Goal: Transaction & Acquisition: Purchase product/service

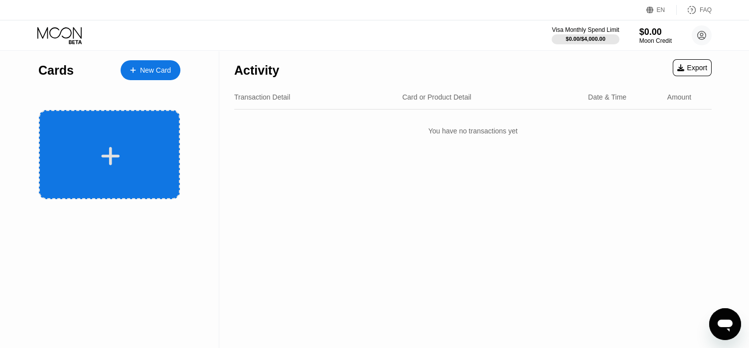
click at [167, 137] on div at bounding box center [109, 154] width 141 height 89
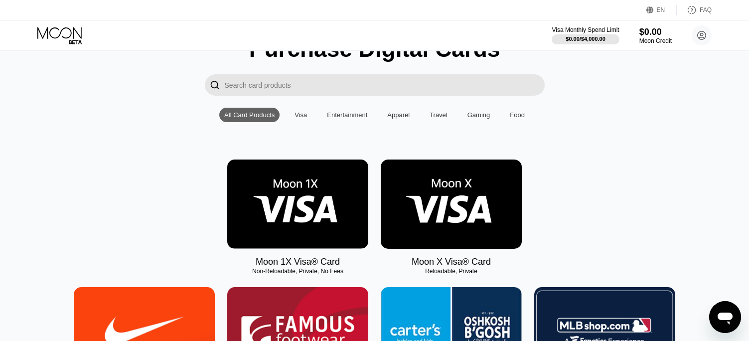
scroll to position [100, 0]
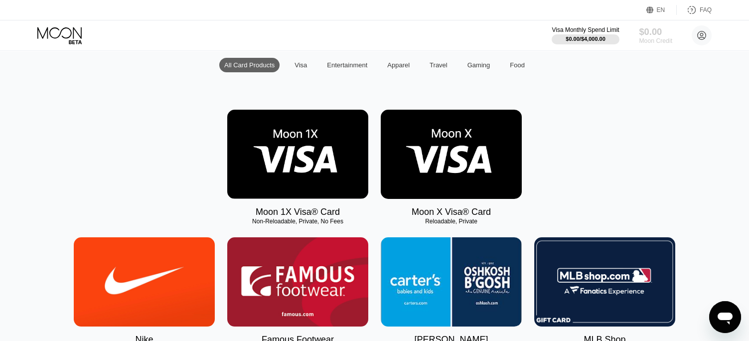
click at [653, 34] on div "$0.00" at bounding box center [655, 31] width 33 height 10
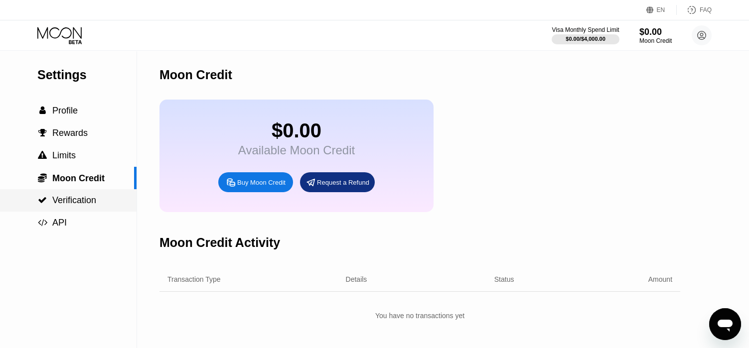
click at [87, 198] on span "Verification" at bounding box center [74, 200] width 44 height 10
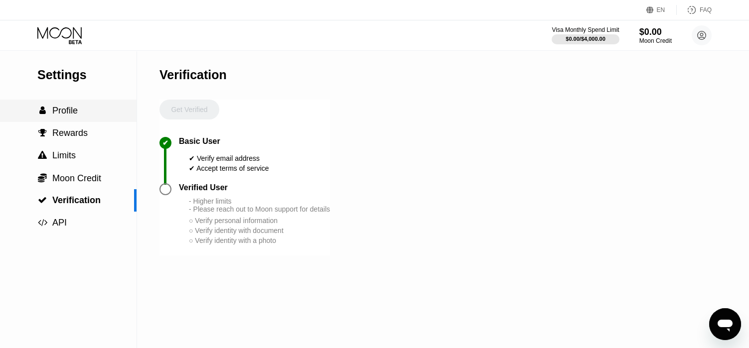
click at [81, 113] on div " Profile" at bounding box center [68, 111] width 137 height 10
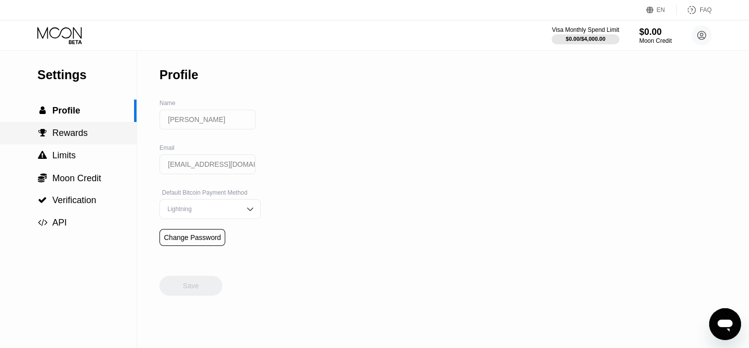
click at [87, 126] on div " Rewards" at bounding box center [68, 133] width 137 height 22
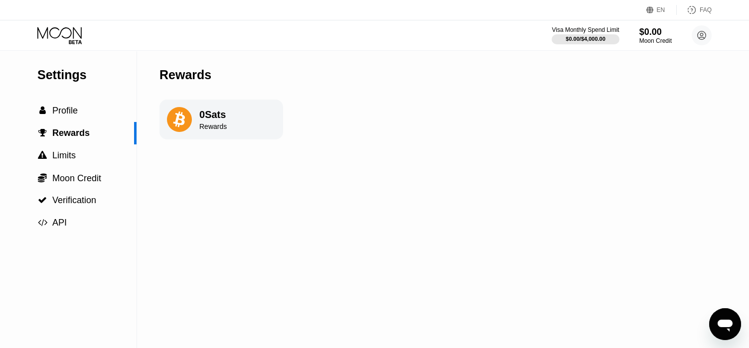
click at [200, 116] on div "0 Sats" at bounding box center [212, 114] width 27 height 11
click at [652, 12] on icon at bounding box center [650, 9] width 7 height 7
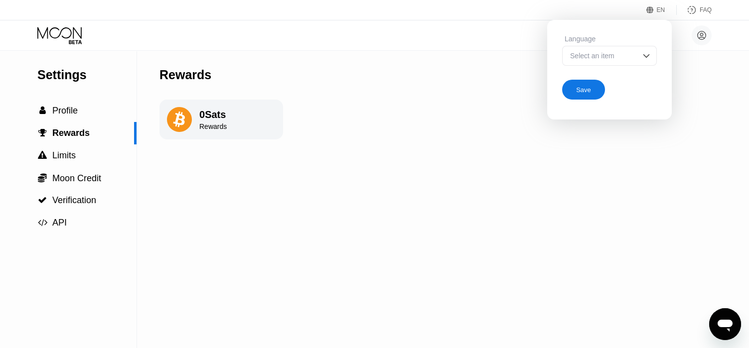
click at [692, 8] on icon at bounding box center [691, 10] width 2 height 5
click at [41, 30] on icon at bounding box center [60, 35] width 46 height 17
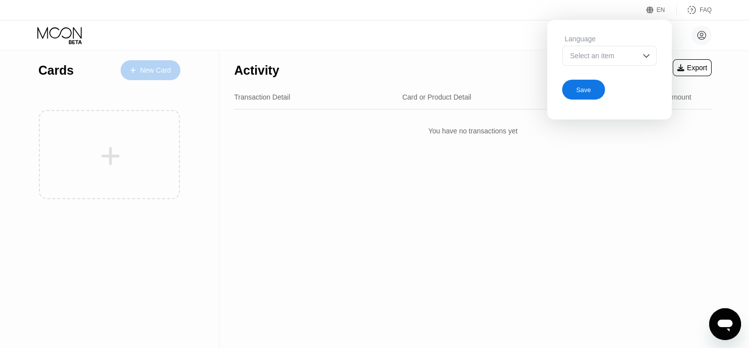
click at [156, 73] on div "New Card" at bounding box center [155, 70] width 31 height 8
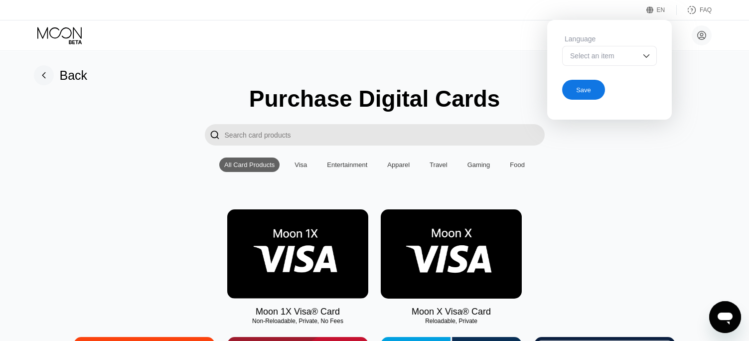
click at [295, 166] on div "Visa" at bounding box center [301, 164] width 12 height 7
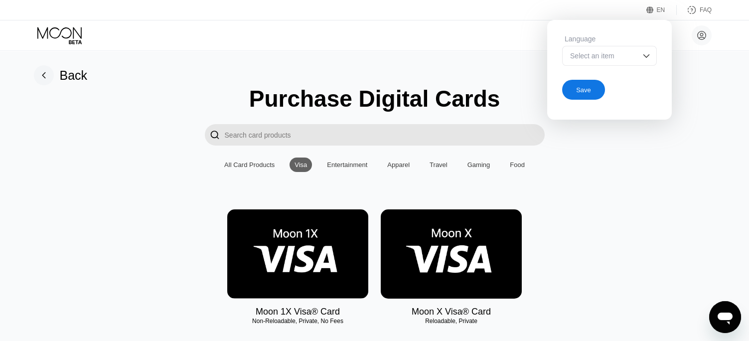
click at [605, 54] on div "Select an item" at bounding box center [602, 56] width 69 height 8
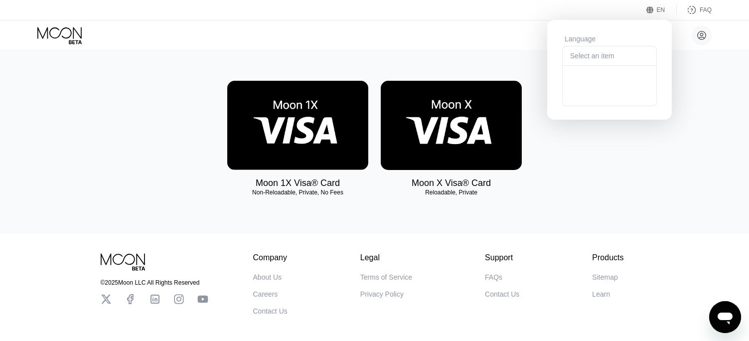
scroll to position [79, 0]
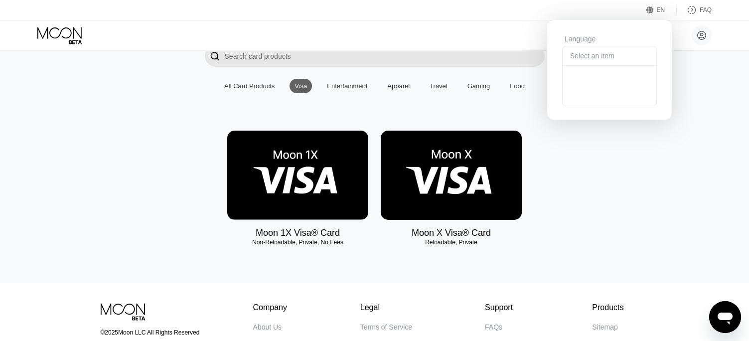
click at [564, 195] on div "Moon 1X Visa® Card Non-Reloadable, Private, No Fees Moon X Visa® Card Reloadabl…" at bounding box center [374, 185] width 727 height 108
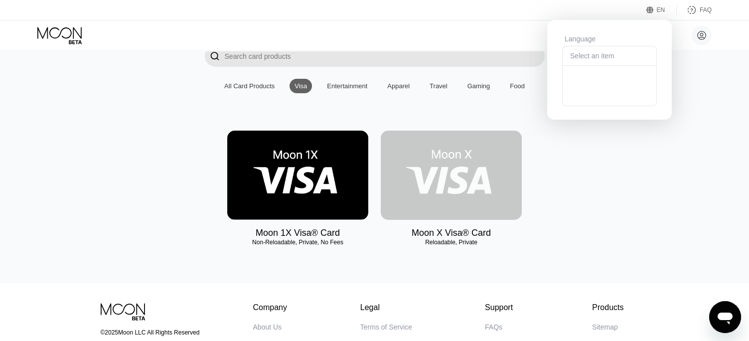
click at [473, 211] on img at bounding box center [451, 175] width 141 height 89
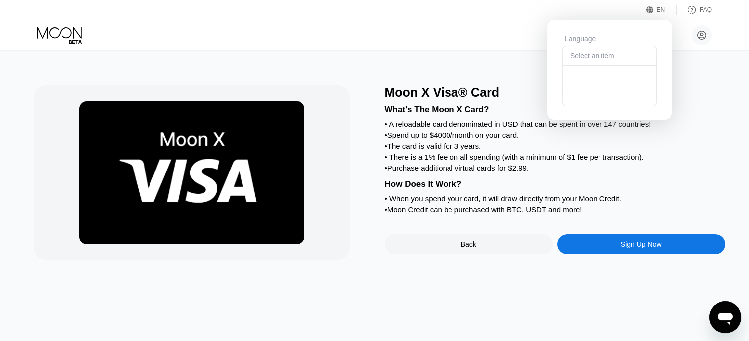
click at [616, 254] on div "Sign Up Now" at bounding box center [641, 244] width 168 height 20
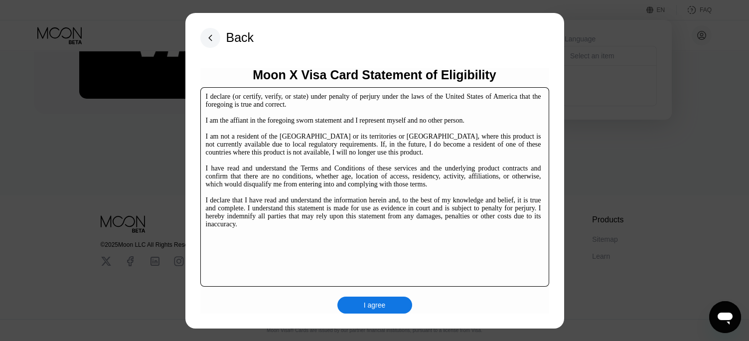
scroll to position [2, 0]
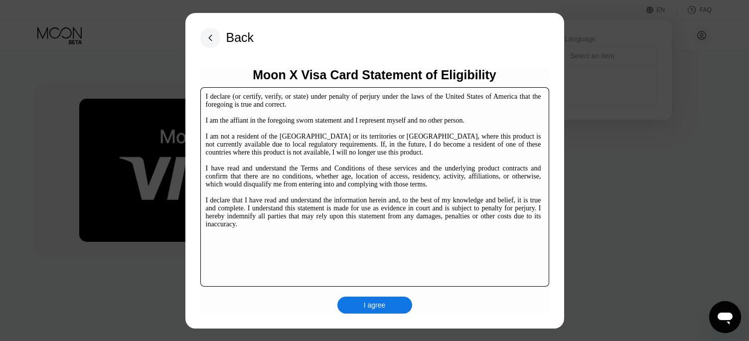
click at [358, 307] on div "I agree" at bounding box center [375, 305] width 75 height 17
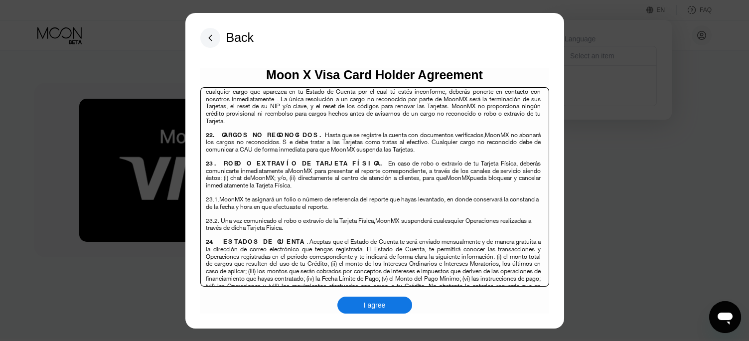
scroll to position [6471, 0]
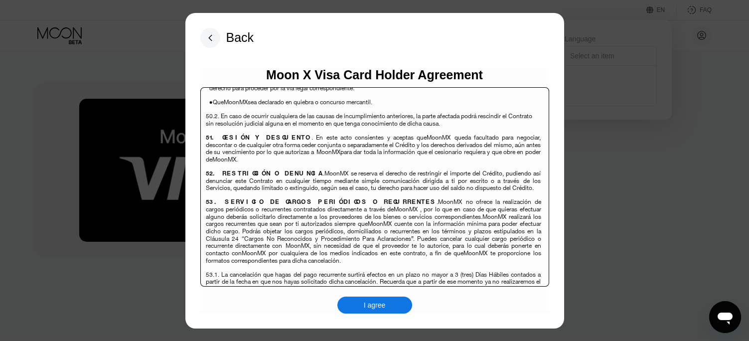
click at [378, 305] on div "I agree" at bounding box center [375, 305] width 22 height 9
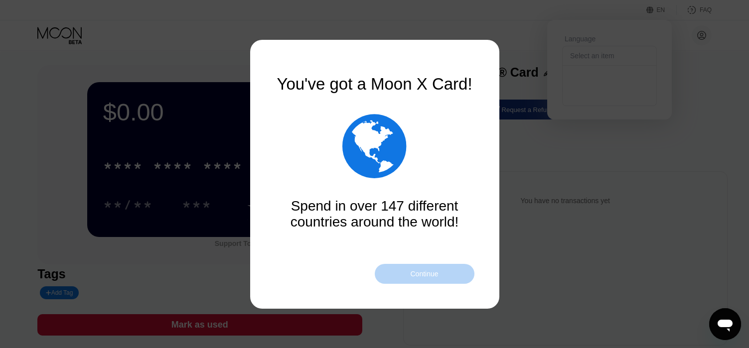
click at [427, 273] on div "Continue" at bounding box center [424, 274] width 28 height 8
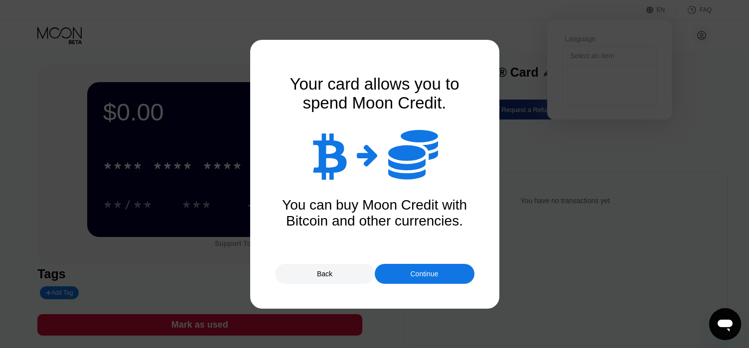
click at [413, 275] on div "Continue" at bounding box center [424, 274] width 28 height 8
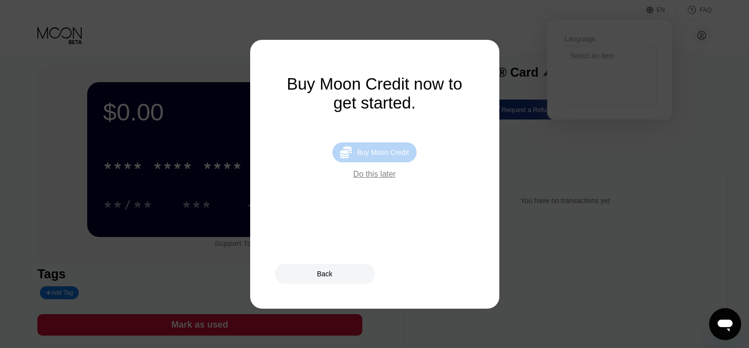
click at [376, 157] on div "Buy Moon Credit" at bounding box center [383, 153] width 52 height 8
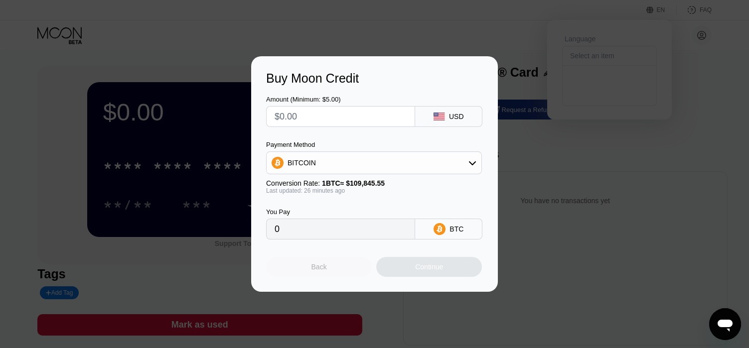
click at [318, 271] on div "Back" at bounding box center [319, 267] width 15 height 8
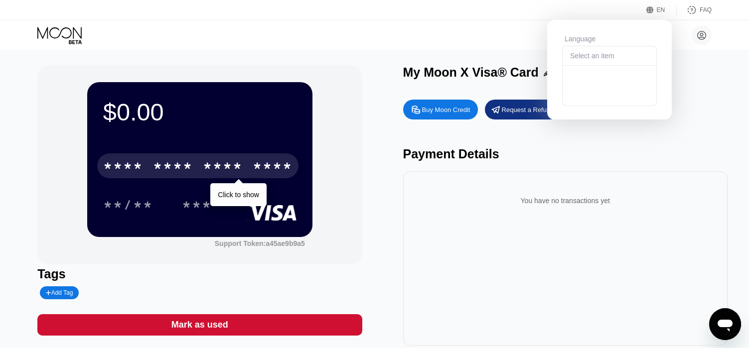
click at [150, 162] on div "* * * * * * * * * * * * ****" at bounding box center [197, 166] width 201 height 25
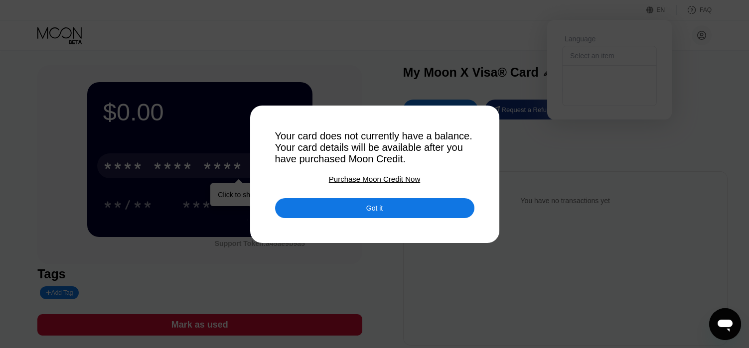
click at [385, 212] on div "Got it" at bounding box center [374, 208] width 199 height 20
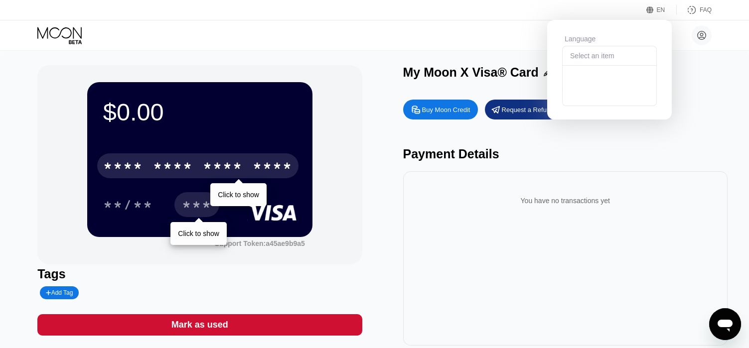
click at [182, 203] on div "***" at bounding box center [197, 206] width 30 height 16
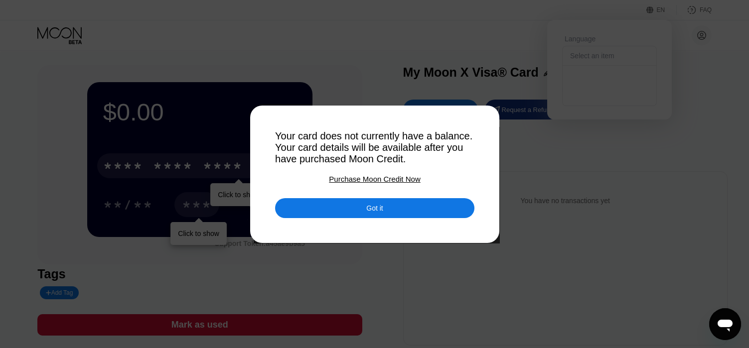
click at [338, 214] on div "Got it" at bounding box center [374, 208] width 199 height 20
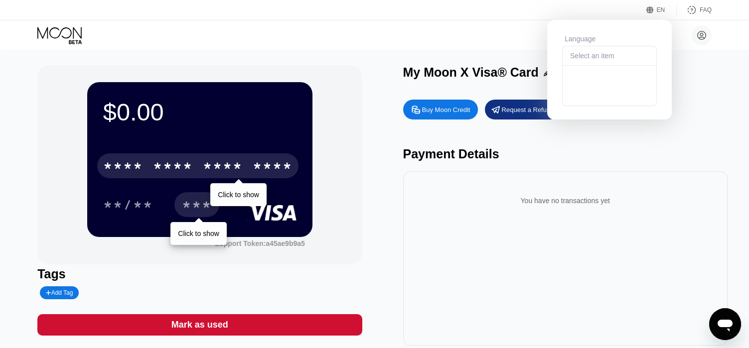
click at [448, 122] on div "Buy Moon Credit Request a Refund Payment Details You have no transactions yet" at bounding box center [565, 220] width 325 height 251
click at [445, 114] on div "Buy Moon Credit" at bounding box center [446, 110] width 48 height 8
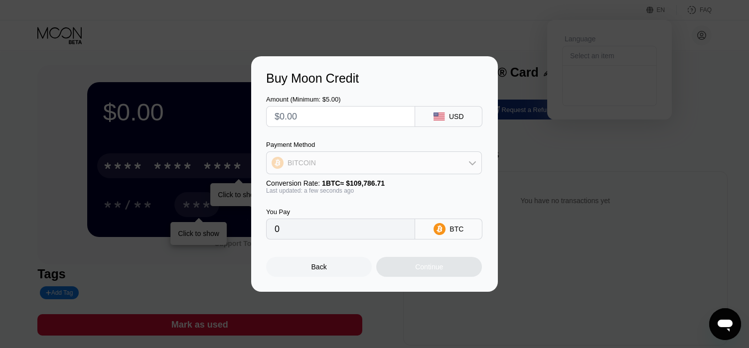
click at [398, 165] on div "BITCOIN" at bounding box center [374, 163] width 215 height 20
click at [378, 166] on div "BITCOIN" at bounding box center [374, 163] width 215 height 20
click at [343, 271] on div "Back" at bounding box center [319, 267] width 106 height 20
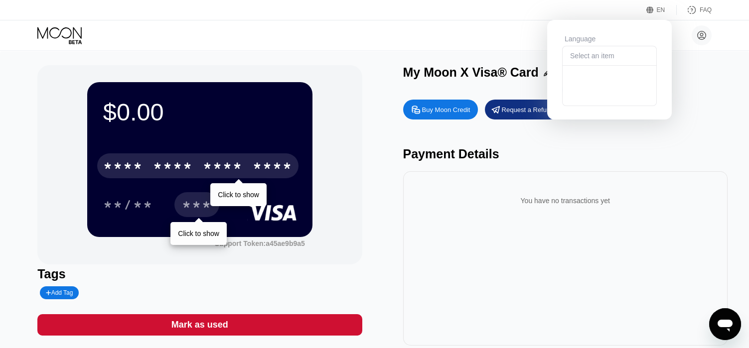
click at [544, 75] on icon at bounding box center [547, 72] width 7 height 7
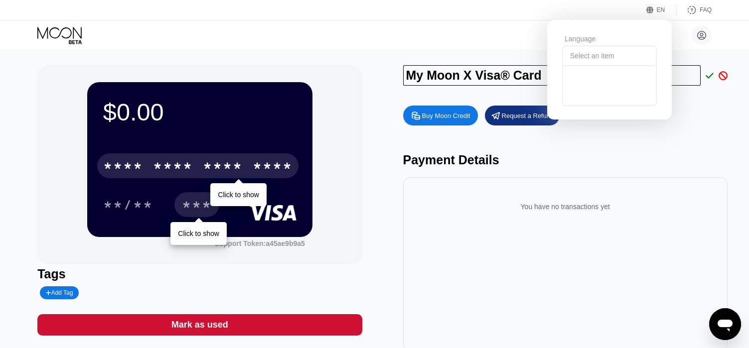
click at [389, 89] on div "$0.00 * * * * * * * * * * * * **** Click to show **/** *** Click to show Suppor…" at bounding box center [374, 208] width 675 height 287
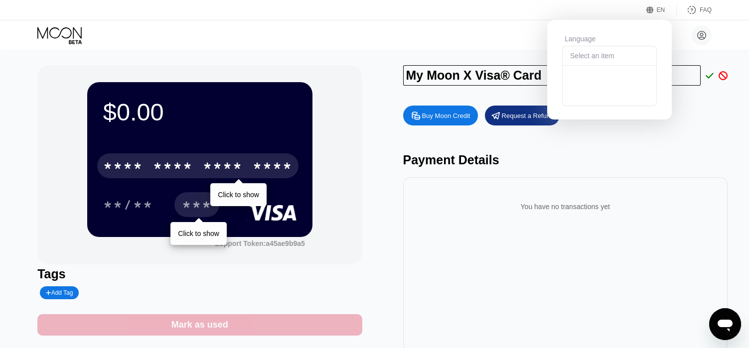
click at [251, 329] on div "Mark as used" at bounding box center [199, 325] width 325 height 21
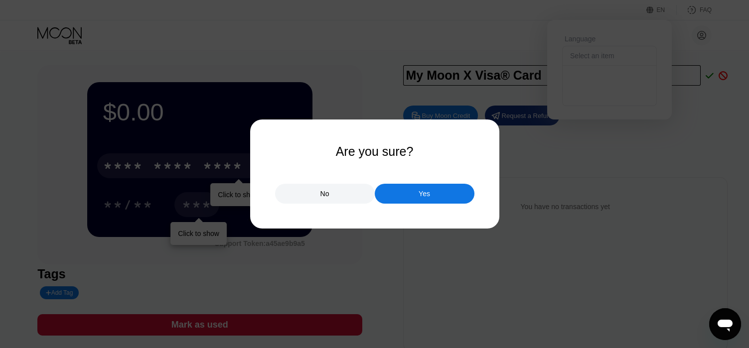
click at [351, 196] on div "No" at bounding box center [325, 194] width 100 height 20
